Goal: Consume media (video, audio): Consume media (video, audio)

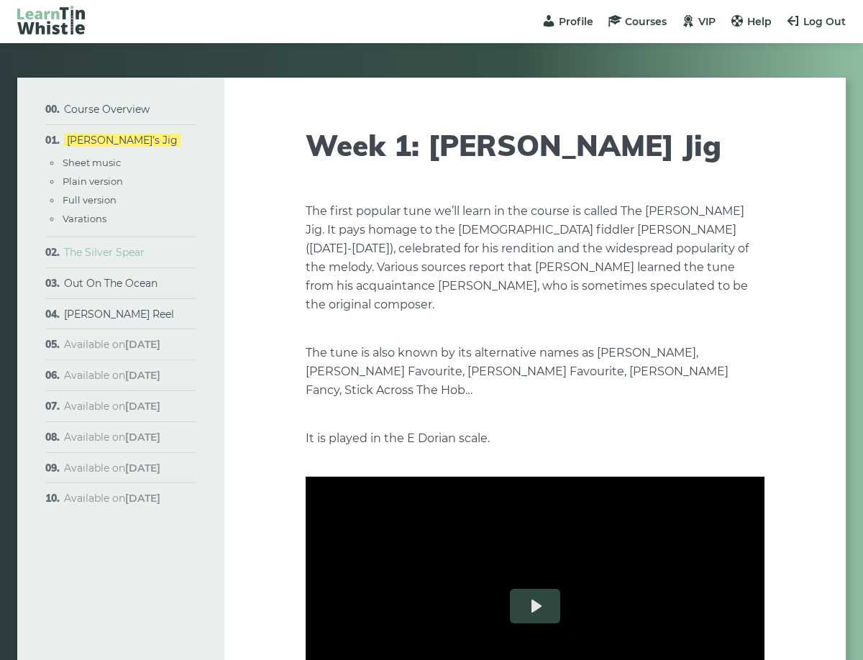
click at [95, 255] on link "The Silver Spear" at bounding box center [104, 252] width 81 height 13
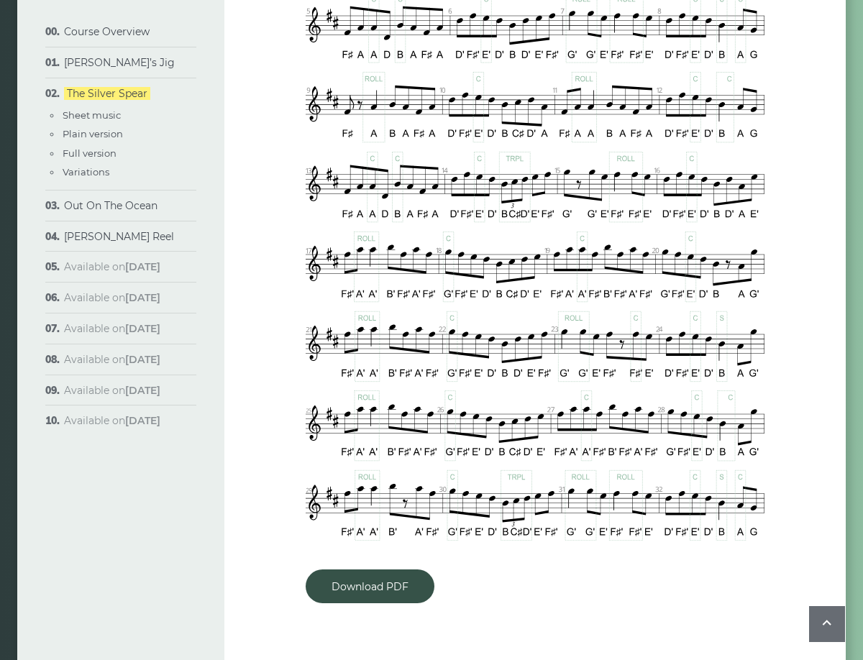
scroll to position [818, 0]
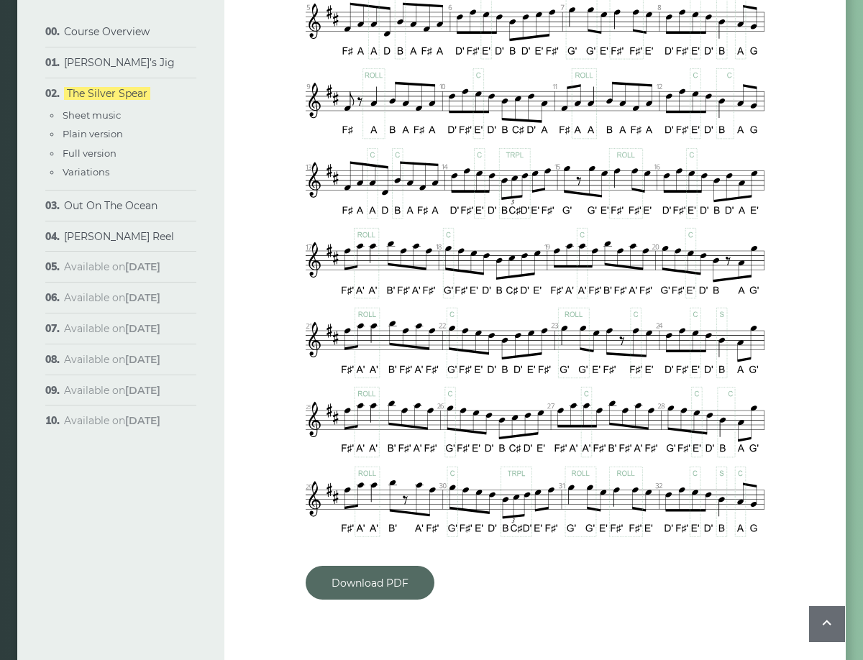
click at [391, 579] on link "Download PDF" at bounding box center [370, 583] width 129 height 34
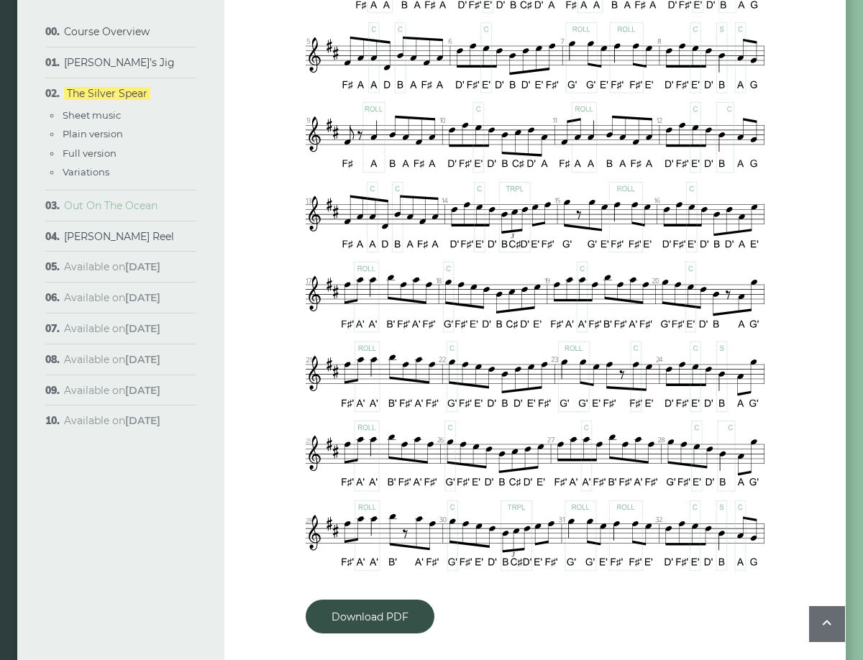
click at [108, 203] on link "Out On The Ocean" at bounding box center [110, 205] width 93 height 13
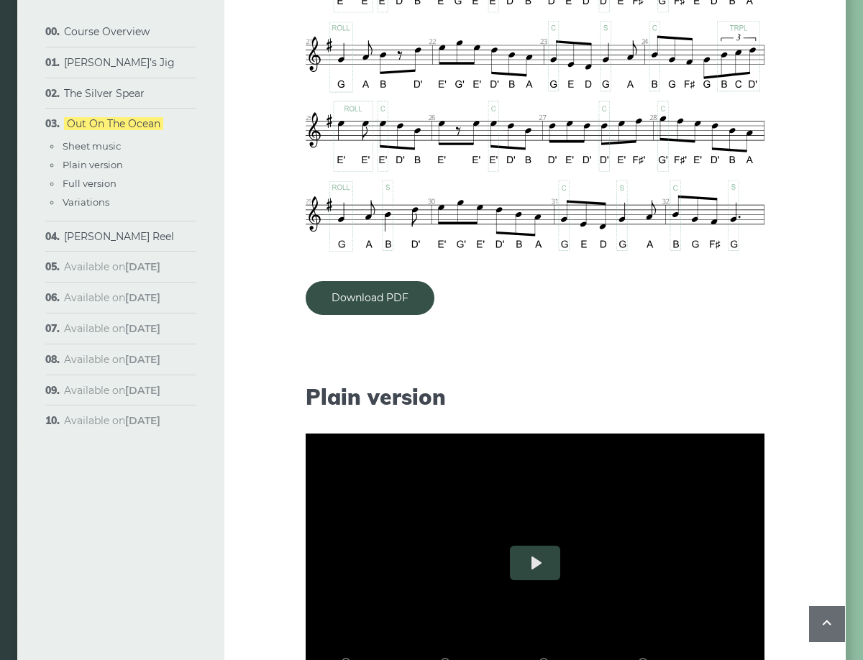
scroll to position [1022, 0]
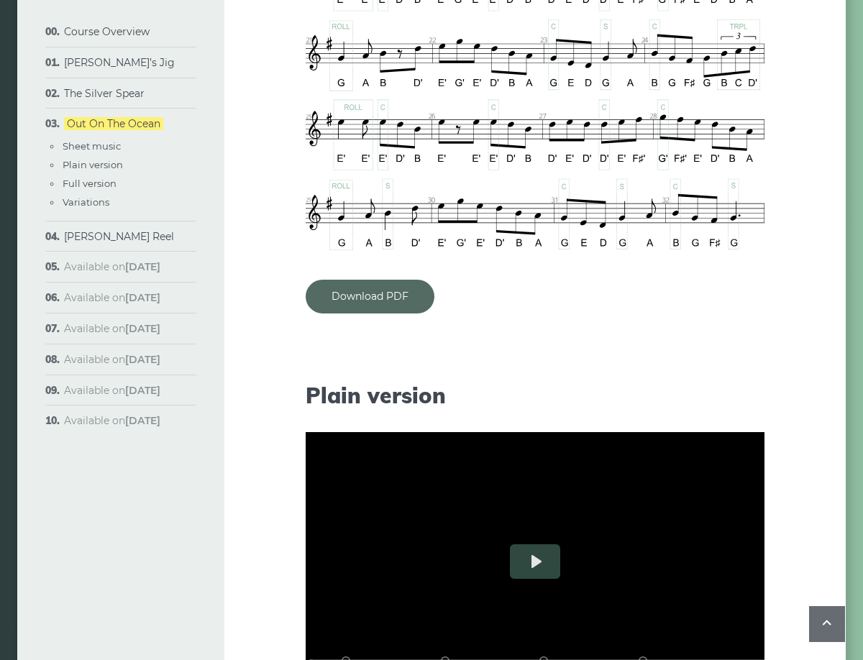
click at [388, 296] on link "Download PDF" at bounding box center [370, 297] width 129 height 34
click at [99, 239] on link "[PERSON_NAME] Reel" at bounding box center [119, 236] width 110 height 13
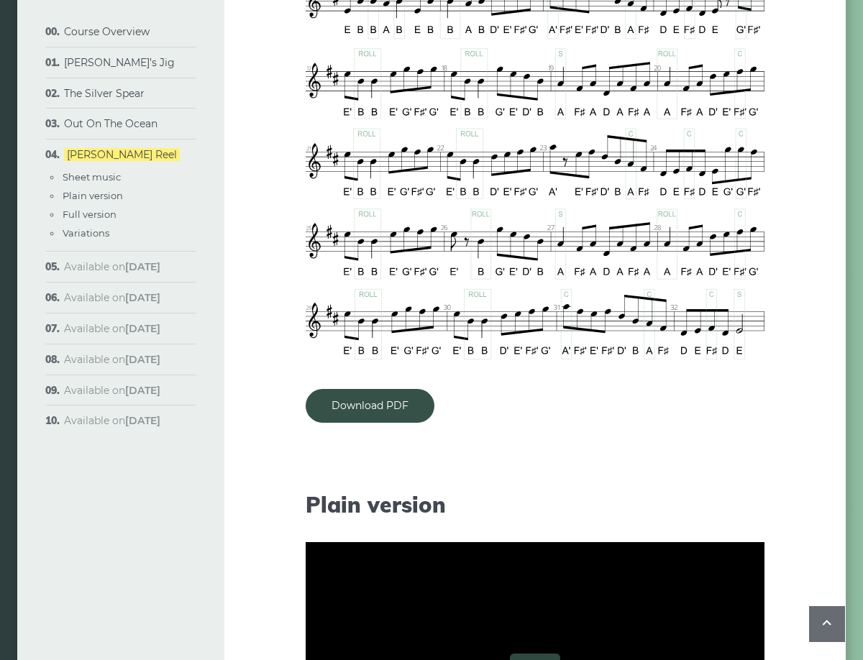
scroll to position [981, 0]
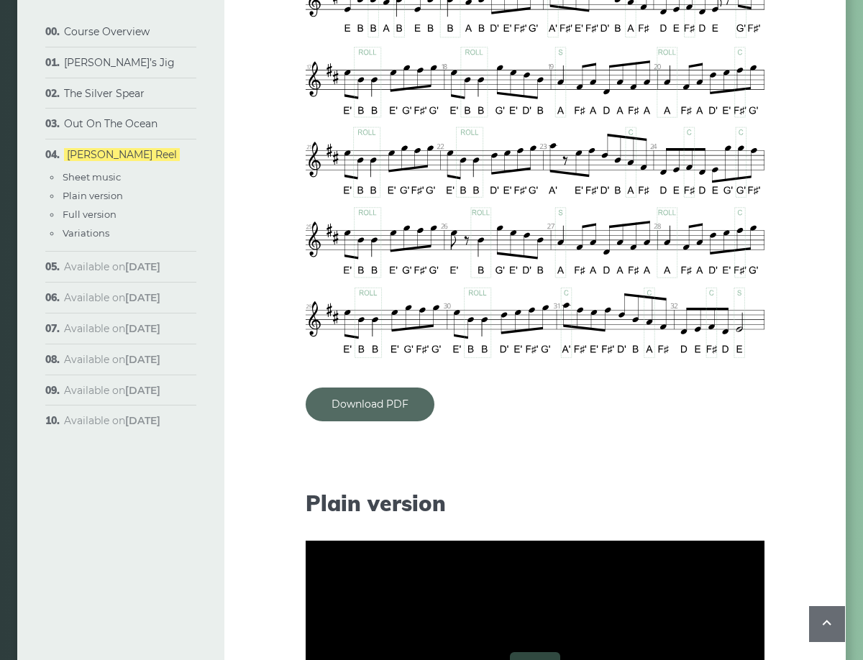
click at [384, 402] on link "Download PDF" at bounding box center [370, 405] width 129 height 34
click at [120, 62] on link "[PERSON_NAME]’s Jig" at bounding box center [119, 62] width 111 height 13
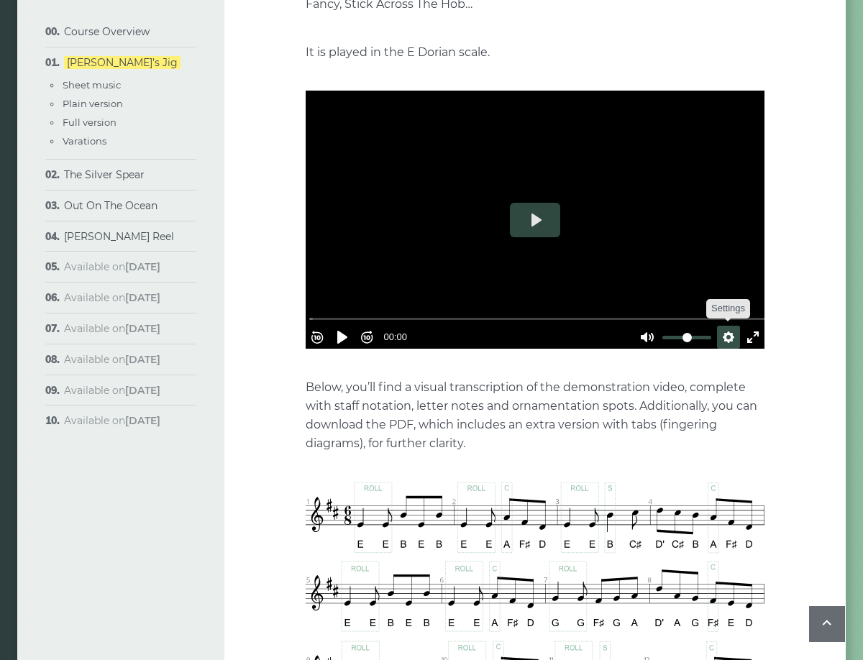
scroll to position [387, 0]
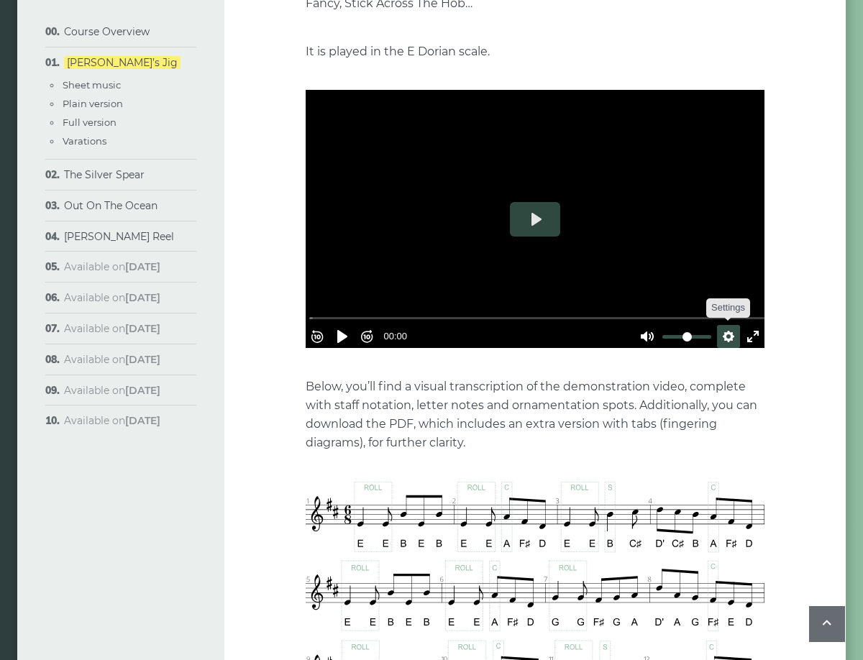
click at [721, 325] on button "Settings" at bounding box center [728, 336] width 23 height 23
click at [715, 290] on button "Speed Normal" at bounding box center [687, 301] width 99 height 22
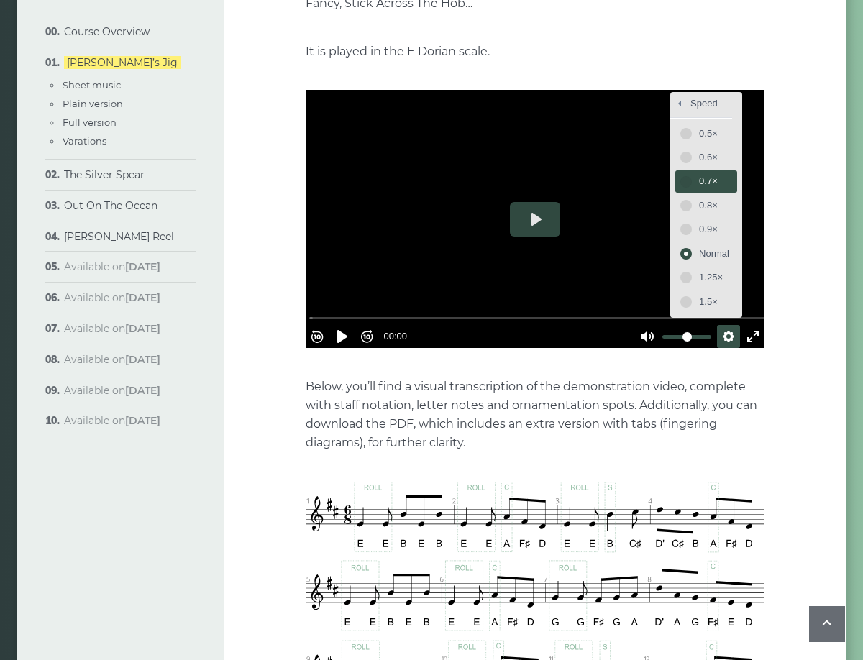
click at [699, 173] on span "0.7×" at bounding box center [714, 181] width 30 height 16
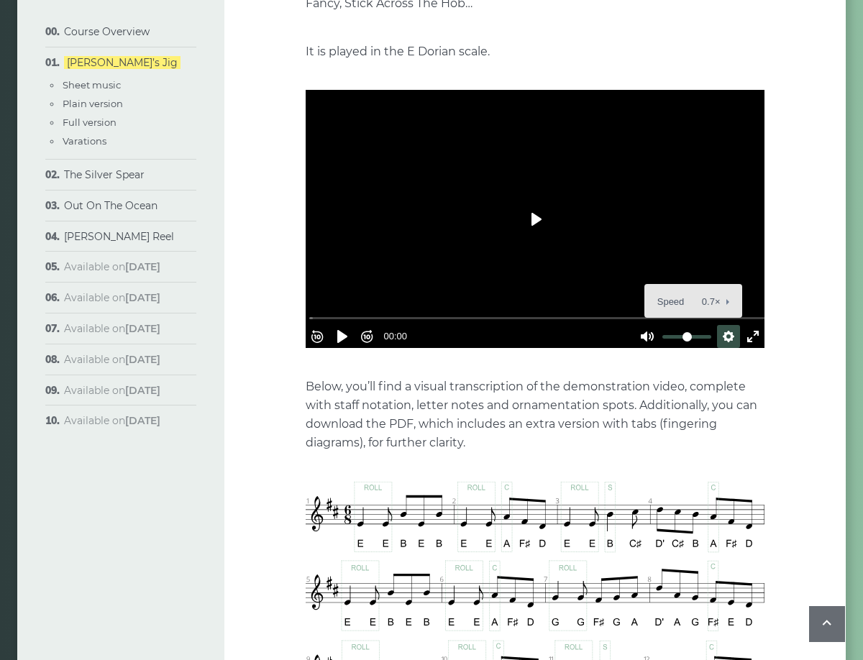
click at [538, 204] on button "Play" at bounding box center [535, 219] width 50 height 35
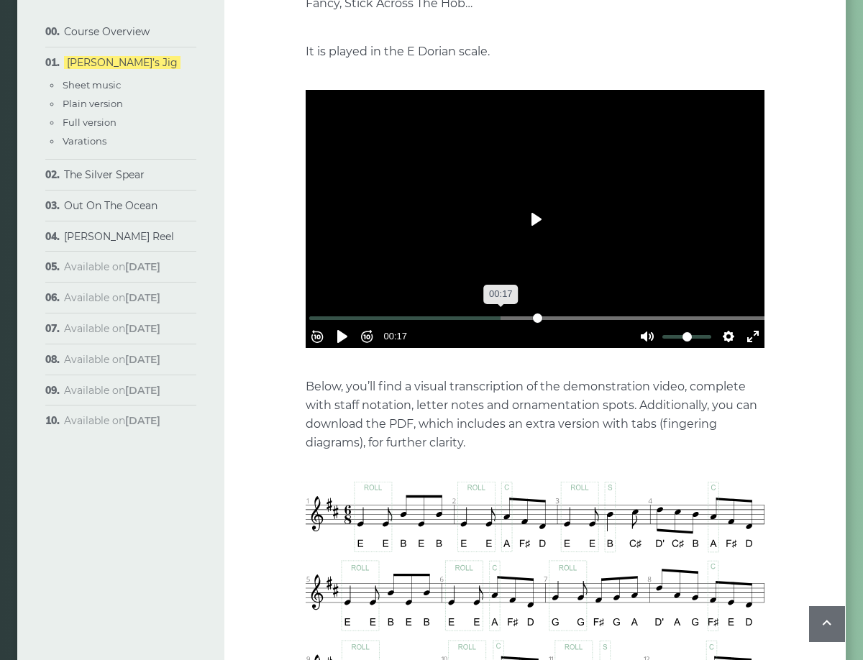
click at [502, 311] on input "Seek" at bounding box center [537, 318] width 457 height 14
drag, startPoint x: 488, startPoint y: 293, endPoint x: 306, endPoint y: 292, distance: 182.6
click at [309, 311] on input "Seek" at bounding box center [537, 318] width 457 height 14
click at [725, 325] on button "Settings" at bounding box center [728, 336] width 23 height 23
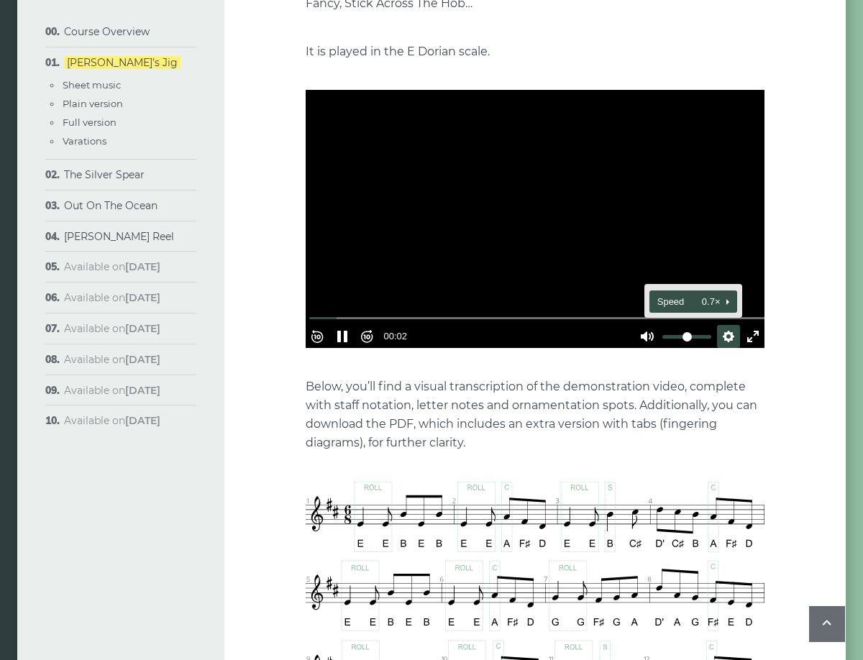
click at [724, 290] on button "Speed 0.7×" at bounding box center [692, 301] width 87 height 22
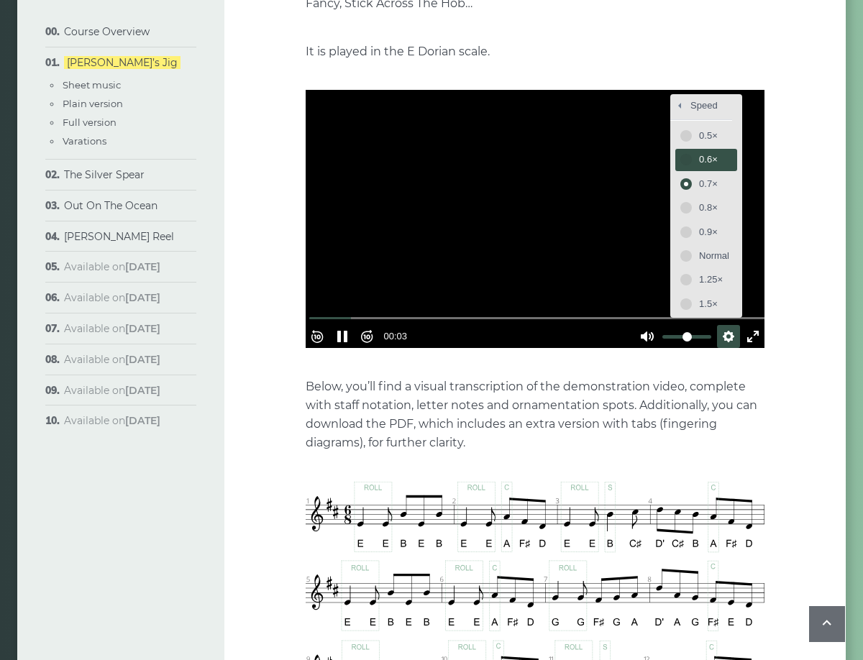
click at [682, 149] on button "0.6×" at bounding box center [705, 160] width 61 height 22
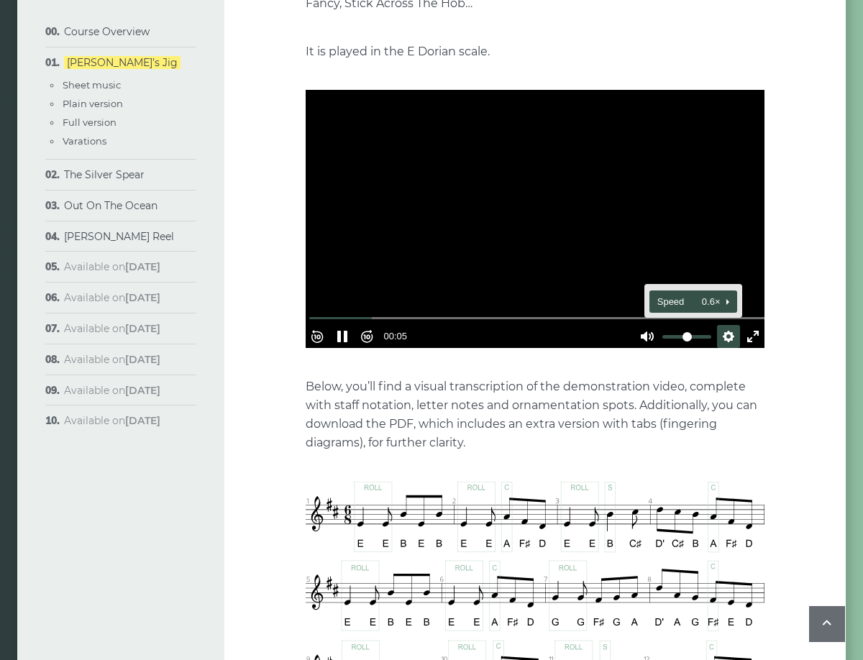
click at [724, 290] on button "Speed 0.6×" at bounding box center [692, 301] width 87 height 22
click at [723, 325] on button "Settings" at bounding box center [728, 336] width 23 height 23
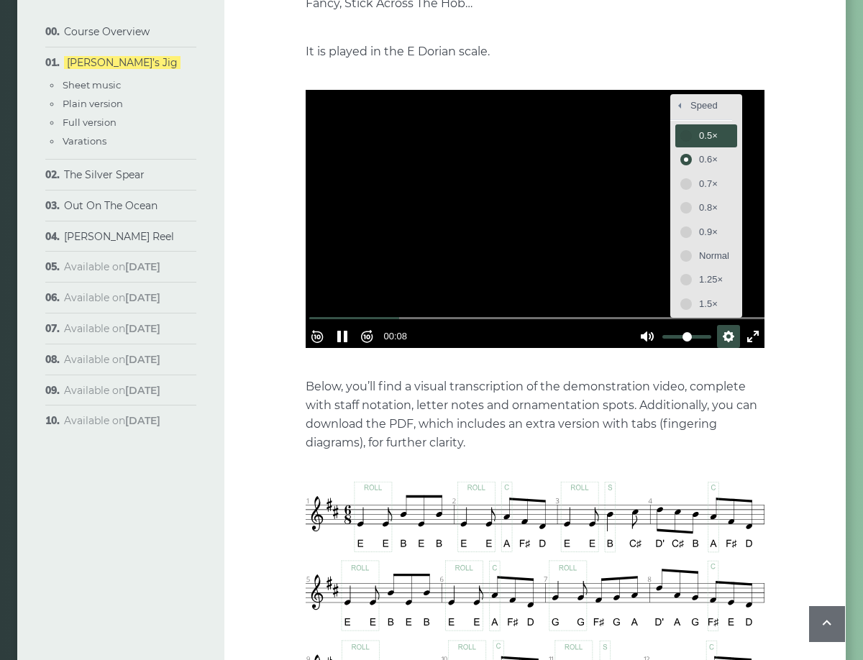
click at [687, 124] on button "0.5×" at bounding box center [705, 135] width 61 height 22
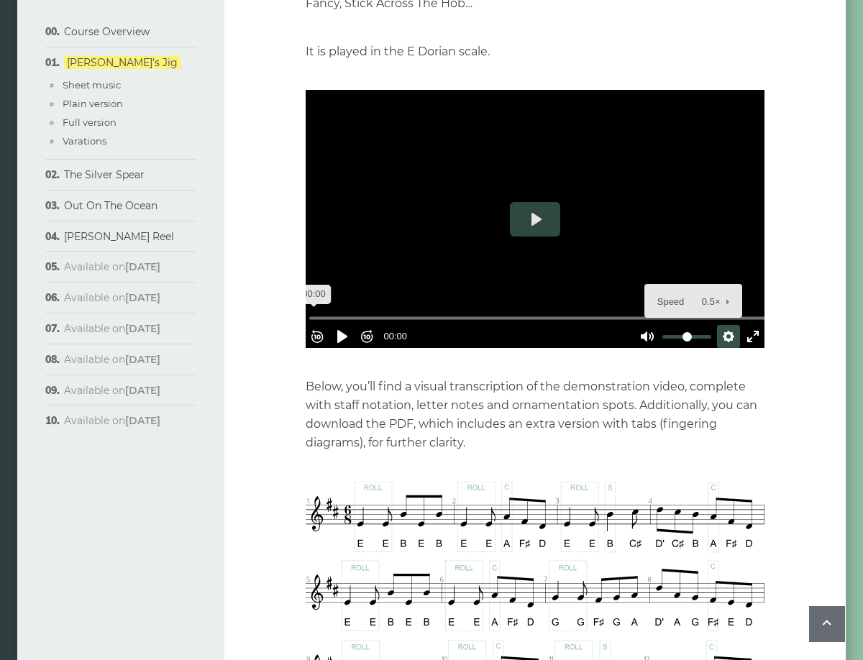
drag, startPoint x: 420, startPoint y: 293, endPoint x: 266, endPoint y: 295, distance: 153.9
click at [540, 202] on button "Play" at bounding box center [535, 219] width 50 height 35
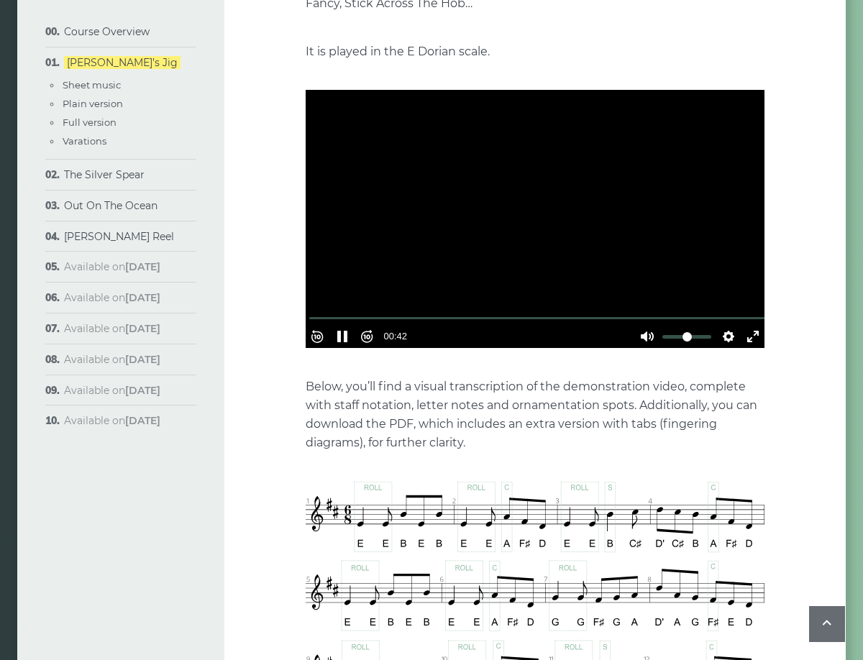
type input "***"
drag, startPoint x: 132, startPoint y: 176, endPoint x: 140, endPoint y: 178, distance: 8.0
click at [132, 176] on link "The Silver Spear" at bounding box center [104, 174] width 81 height 13
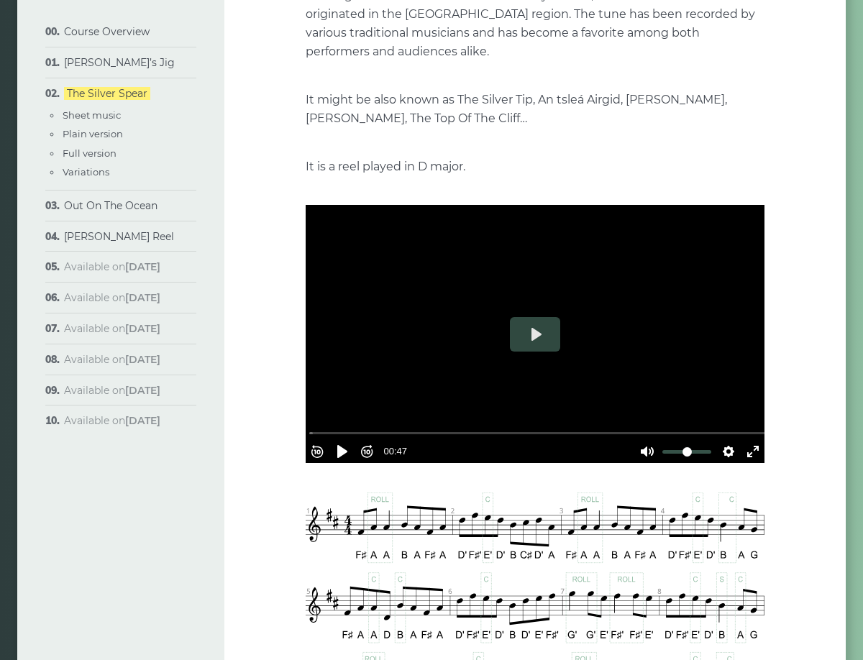
scroll to position [250, 0]
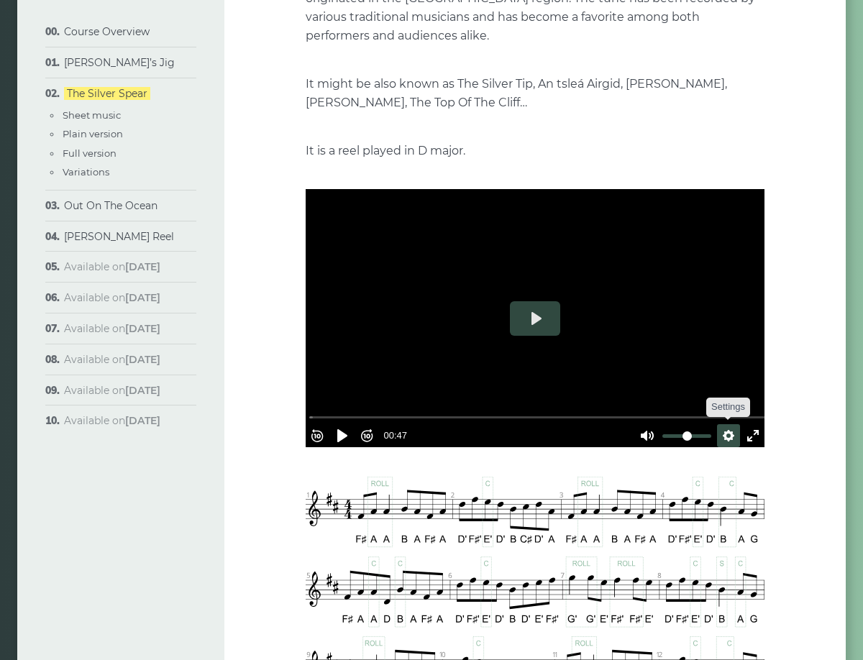
click at [720, 432] on button "Settings" at bounding box center [728, 435] width 23 height 23
click at [729, 390] on div "Captions Disabled Quality undefined Loop undefined Speed Normal" at bounding box center [687, 400] width 109 height 34
click at [702, 393] on span "Speed Normal" at bounding box center [681, 401] width 71 height 16
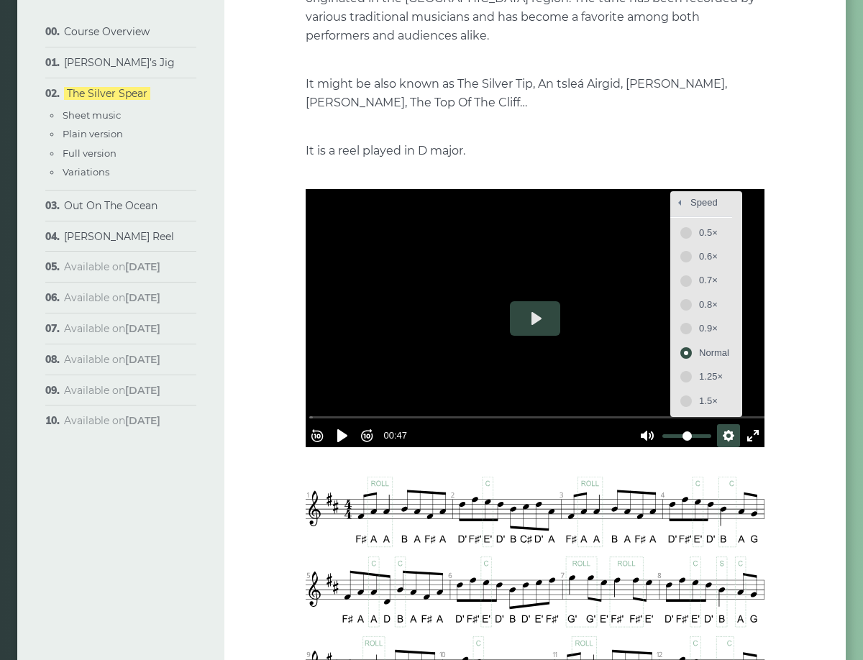
click at [702, 225] on span "0.5×" at bounding box center [714, 233] width 30 height 16
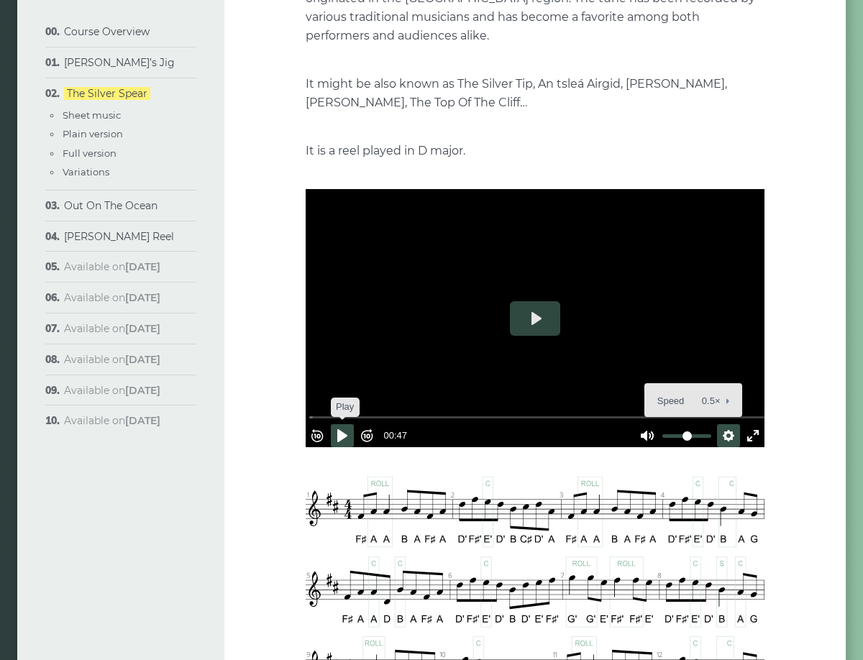
click at [343, 428] on button "Pause Play" at bounding box center [342, 435] width 23 height 23
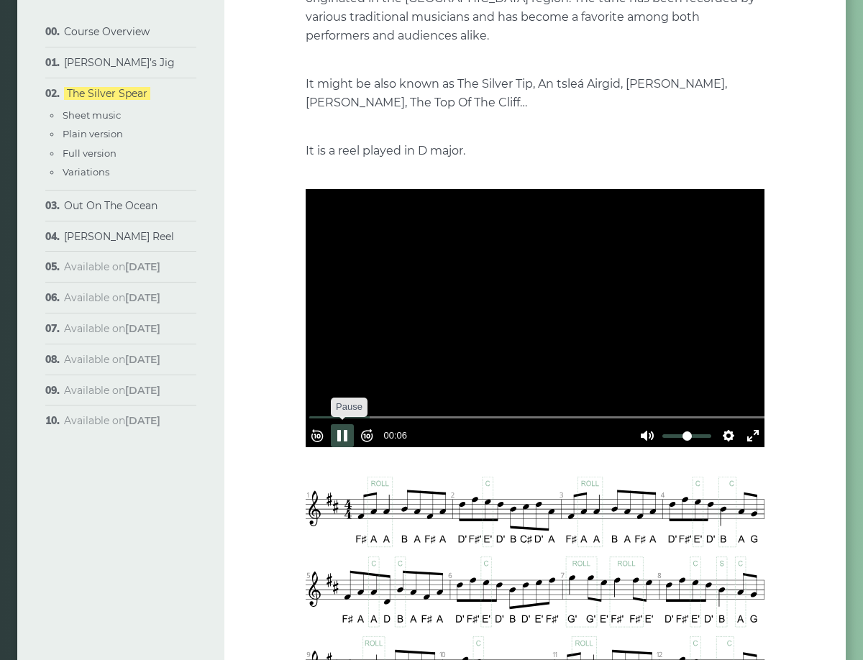
click at [343, 428] on button "Pause Play" at bounding box center [342, 435] width 23 height 23
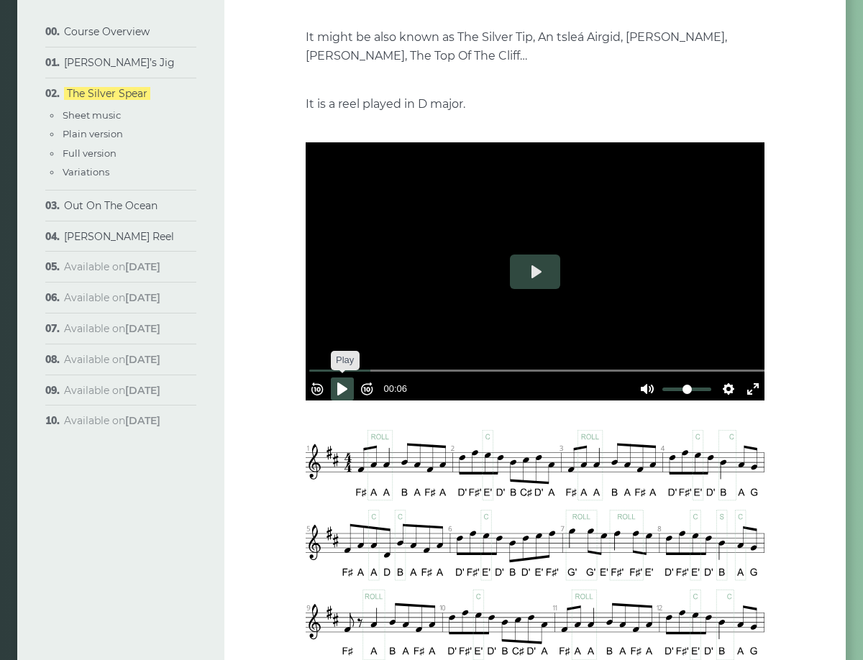
scroll to position [313, 0]
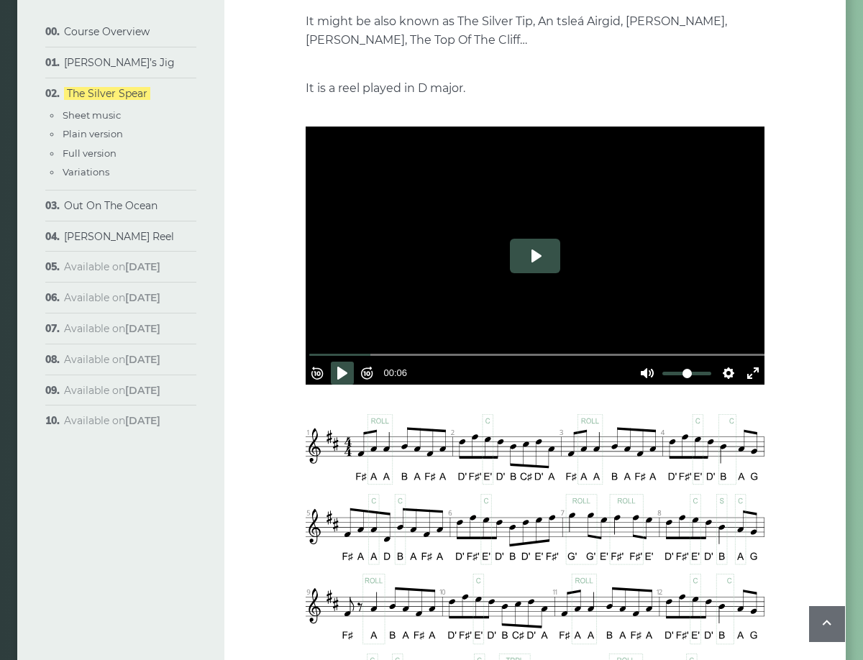
click at [541, 253] on button "Play" at bounding box center [535, 256] width 50 height 35
drag, startPoint x: 435, startPoint y: 352, endPoint x: 306, endPoint y: 352, distance: 128.7
click at [309, 352] on input "Seek" at bounding box center [537, 355] width 457 height 14
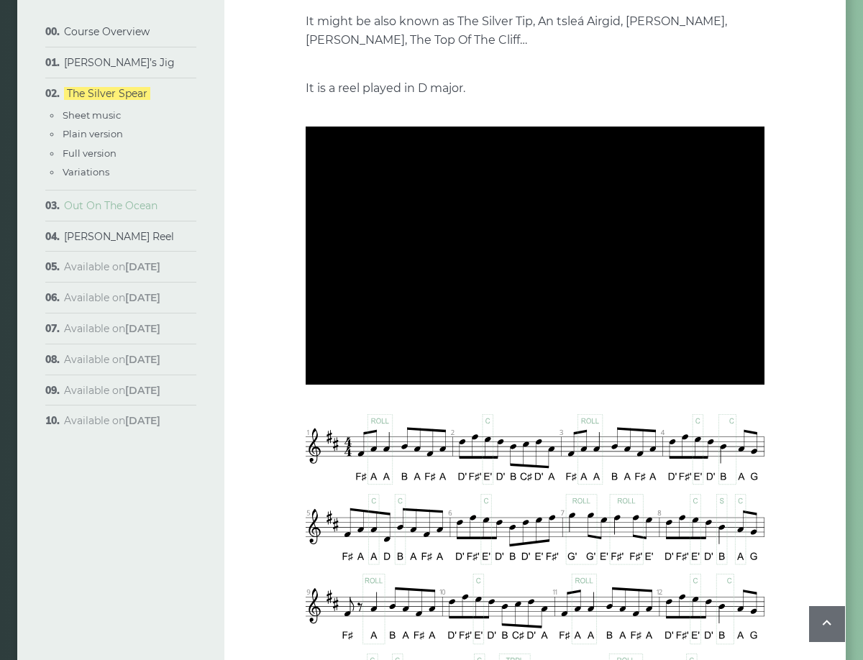
click at [113, 206] on link "Out On The Ocean" at bounding box center [110, 205] width 93 height 13
type input "*****"
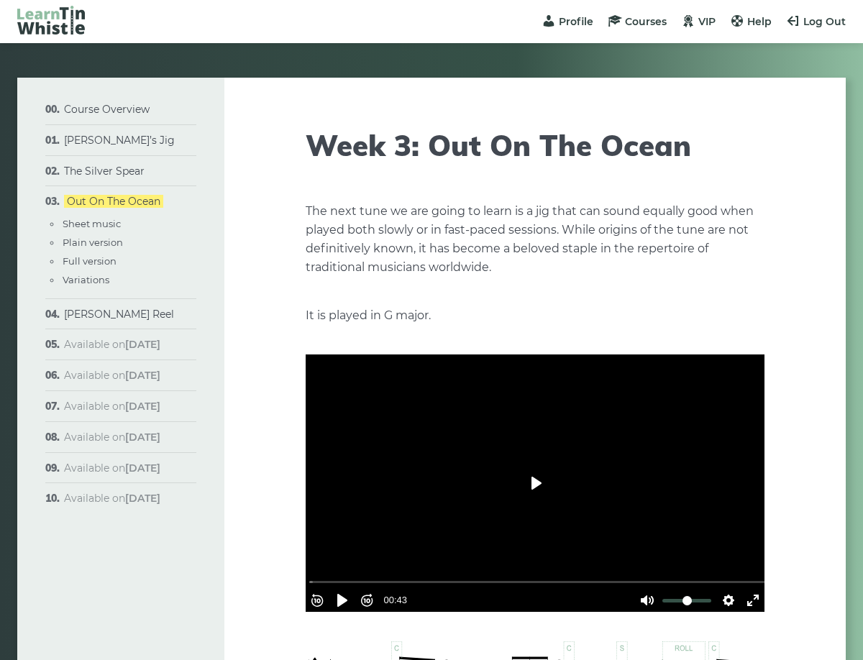
click at [538, 484] on button "Play" at bounding box center [535, 483] width 50 height 35
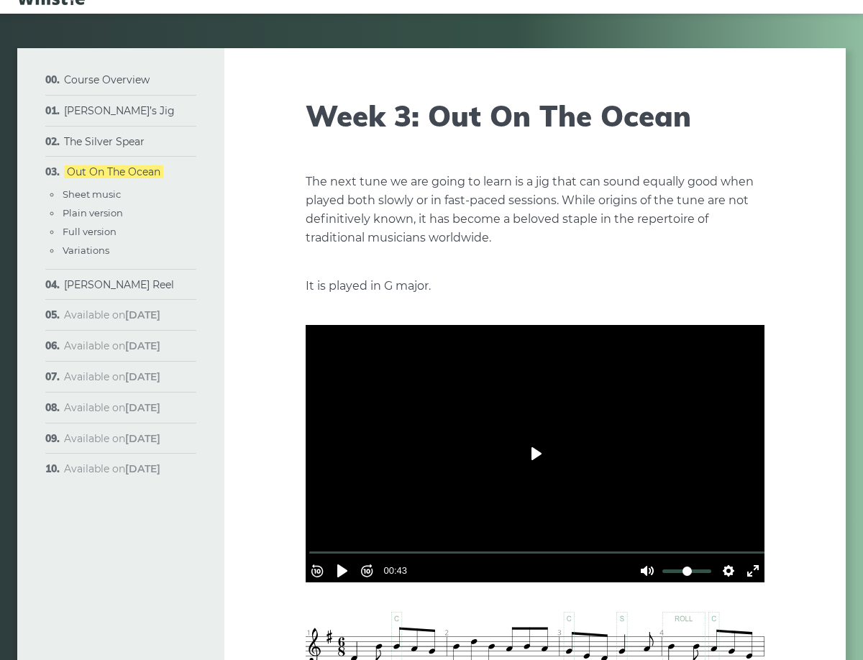
click at [534, 454] on button "Play" at bounding box center [535, 453] width 50 height 35
type input "***"
click at [111, 285] on link "[PERSON_NAME] Reel" at bounding box center [119, 284] width 110 height 13
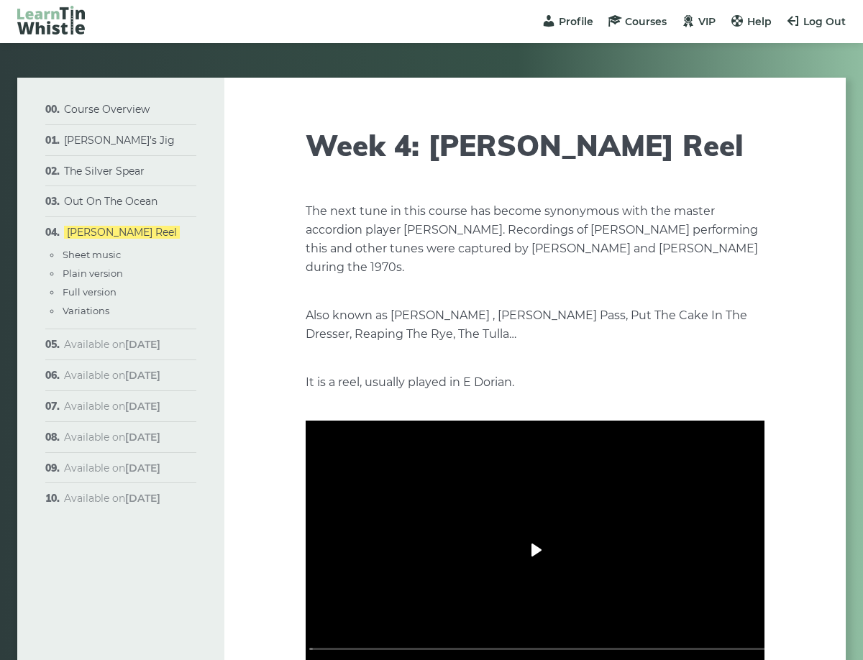
click at [532, 549] on button "Play" at bounding box center [535, 550] width 50 height 35
click at [100, 142] on link "[PERSON_NAME]’s Jig" at bounding box center [119, 140] width 111 height 13
type input "*****"
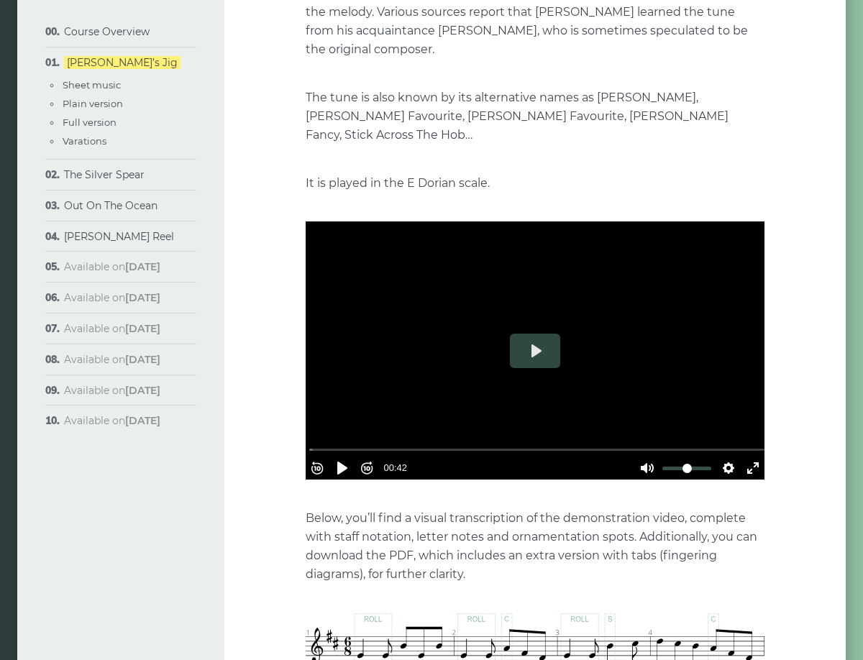
scroll to position [324, 0]
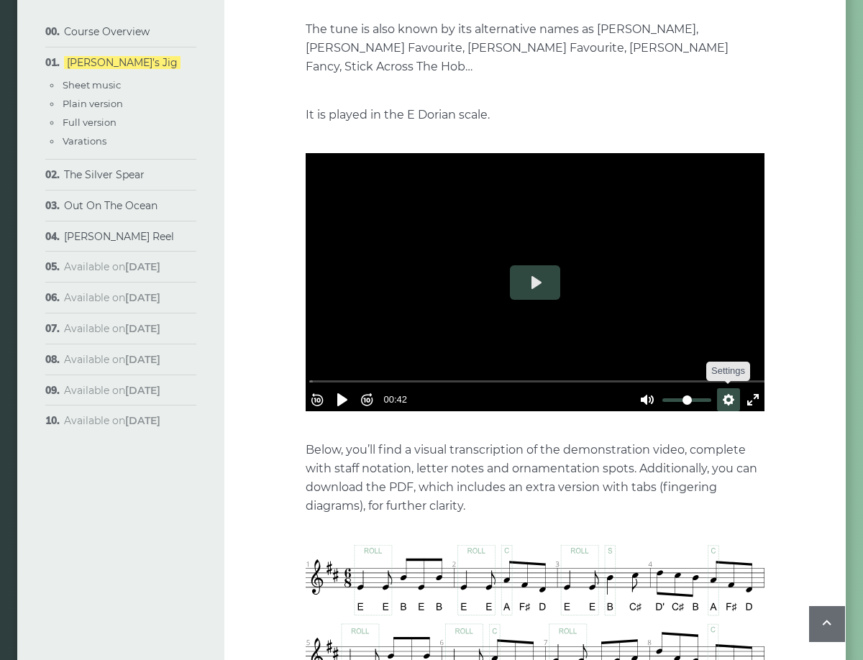
click at [723, 388] on button "Settings" at bounding box center [728, 399] width 23 height 23
click at [720, 354] on button "Speed Normal" at bounding box center [687, 365] width 99 height 22
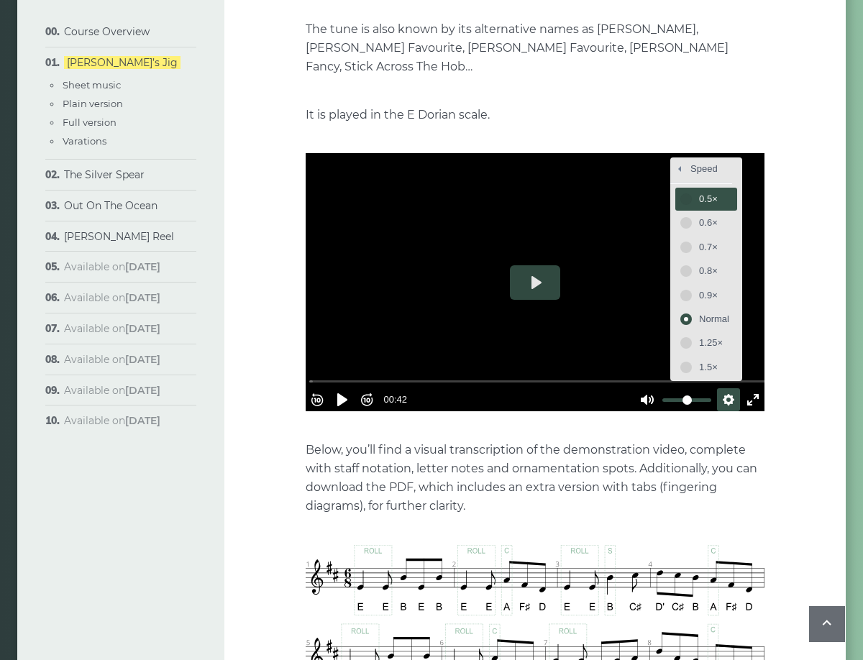
click at [699, 191] on span "0.5×" at bounding box center [714, 199] width 30 height 16
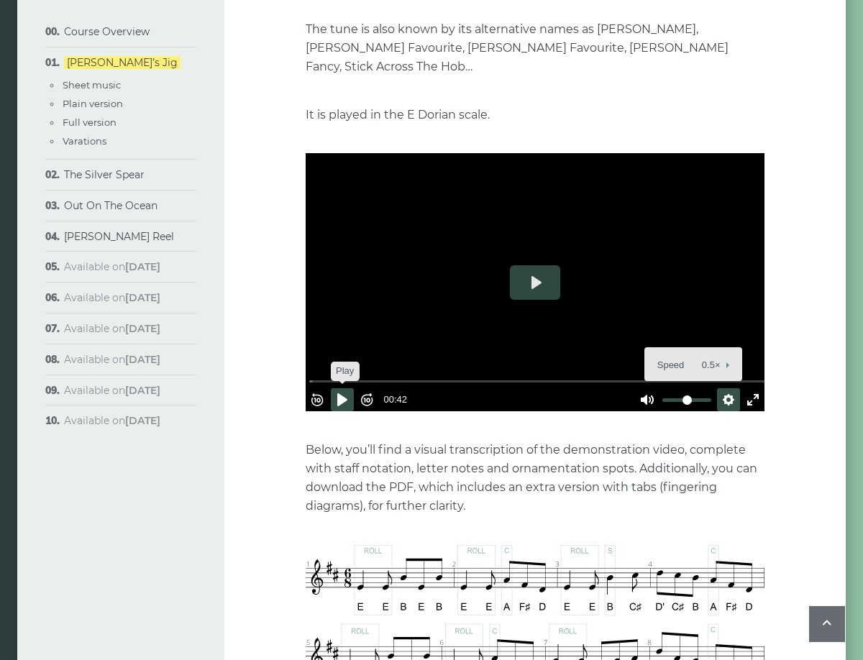
click at [346, 388] on button "Pause Play" at bounding box center [342, 399] width 23 height 23
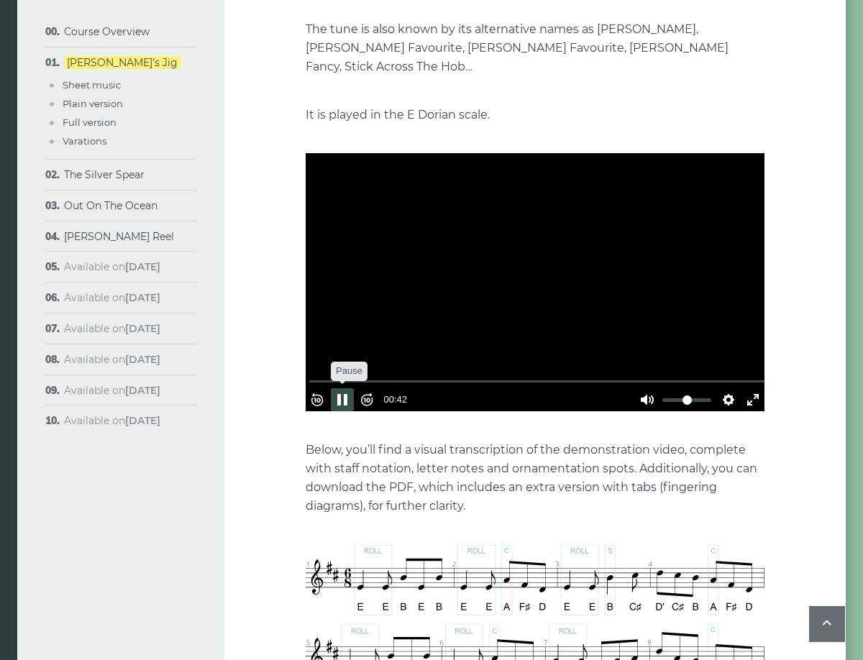
type input "***"
